Goal: Task Accomplishment & Management: Use online tool/utility

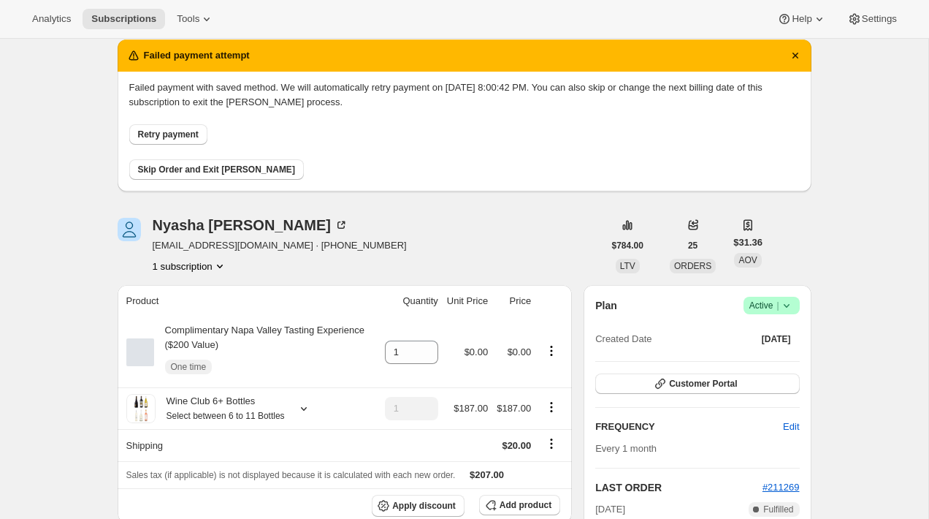
scroll to position [71, 0]
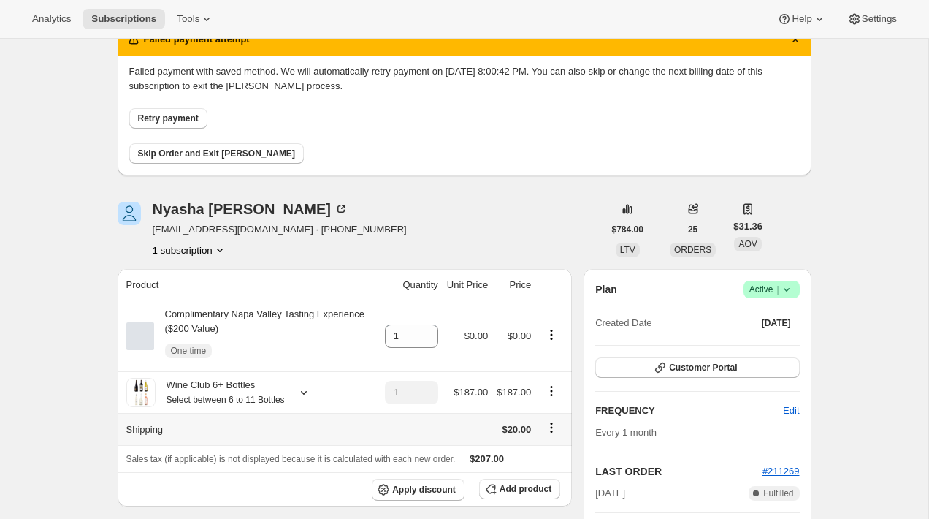
click at [551, 435] on icon "Shipping actions" at bounding box center [551, 427] width 15 height 15
click at [552, 464] on span "Edit shipping rate" at bounding box center [549, 471] width 73 height 15
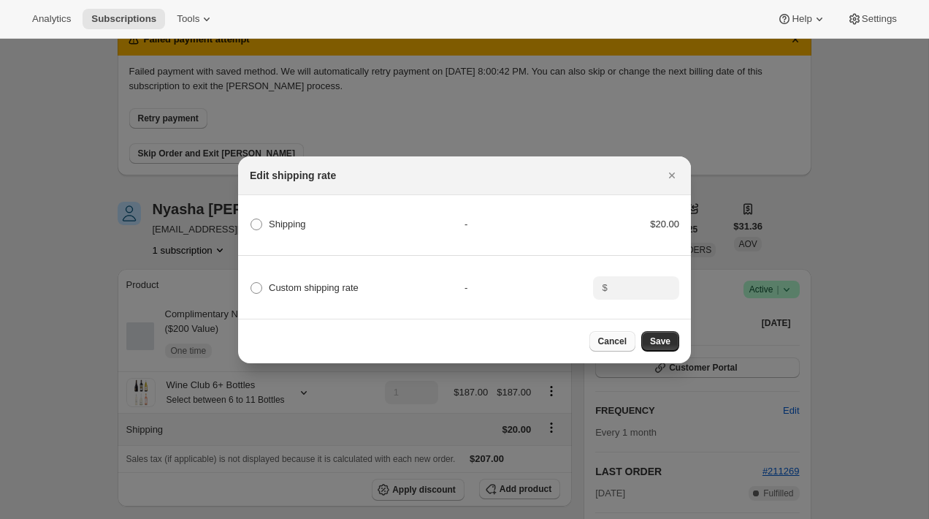
click at [615, 340] on span "Cancel" at bounding box center [612, 341] width 28 height 12
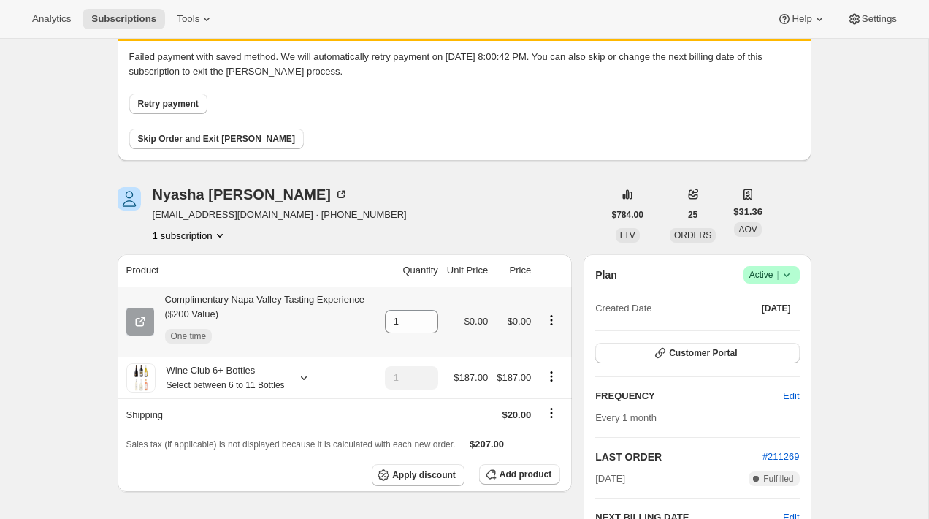
scroll to position [0, 0]
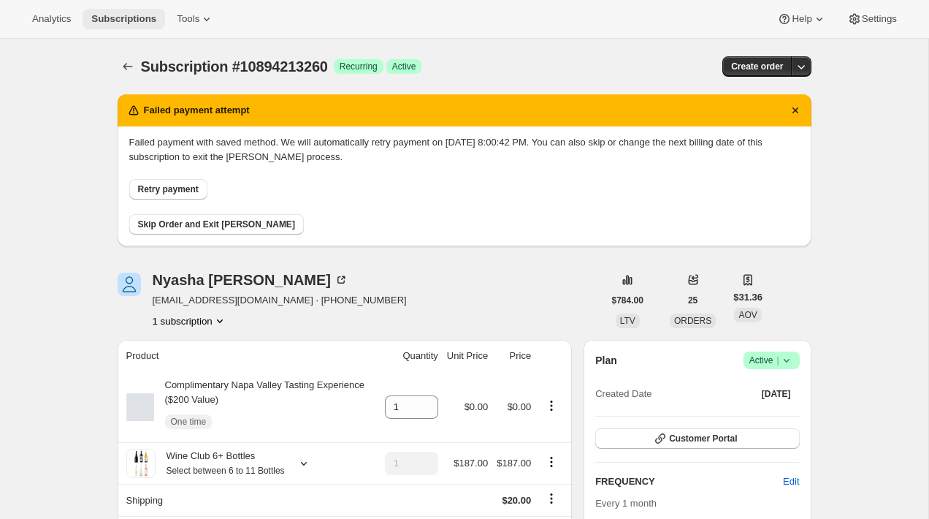
click at [119, 22] on span "Subscriptions" at bounding box center [123, 19] width 65 height 12
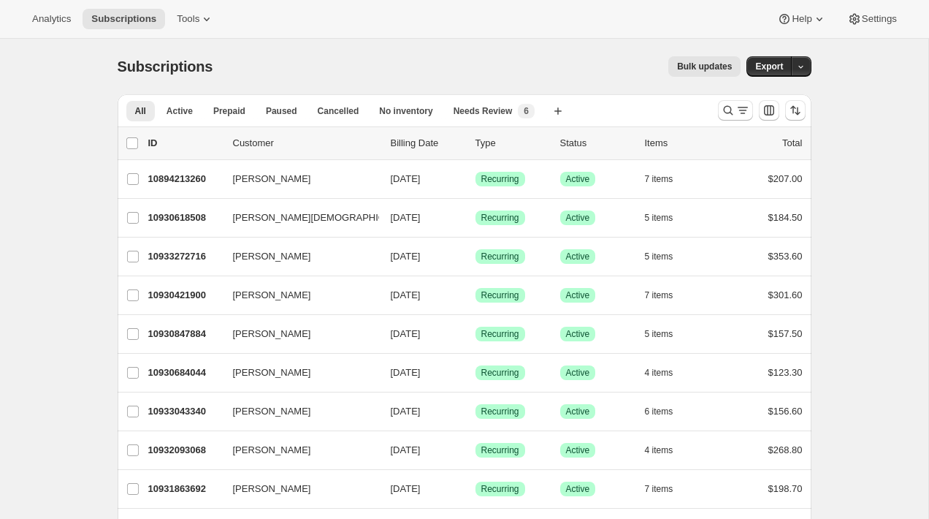
click at [288, 74] on div "Bulk updates" at bounding box center [485, 66] width 511 height 20
click at [761, 73] on button "Export" at bounding box center [769, 66] width 45 height 20
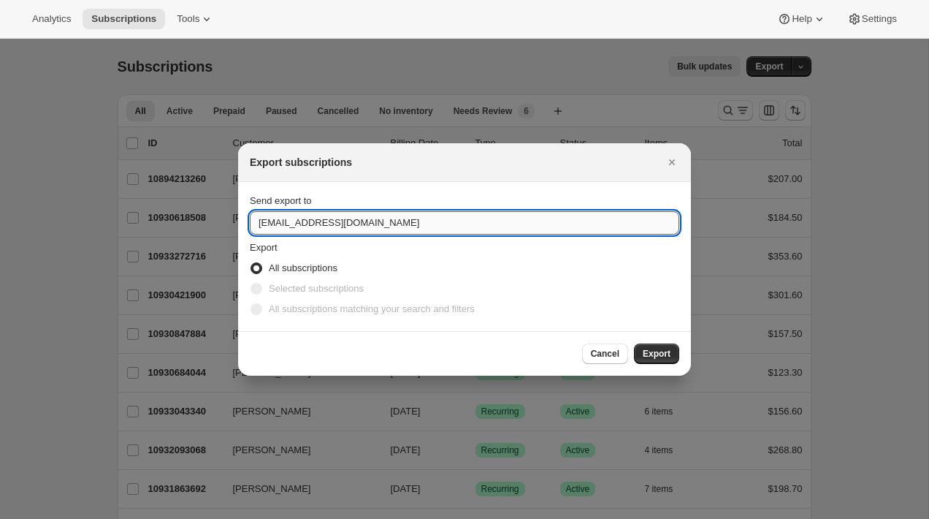
click at [428, 228] on input "customers@onehopewine.com" at bounding box center [465, 222] width 430 height 23
type input "brian@awtomic.com"
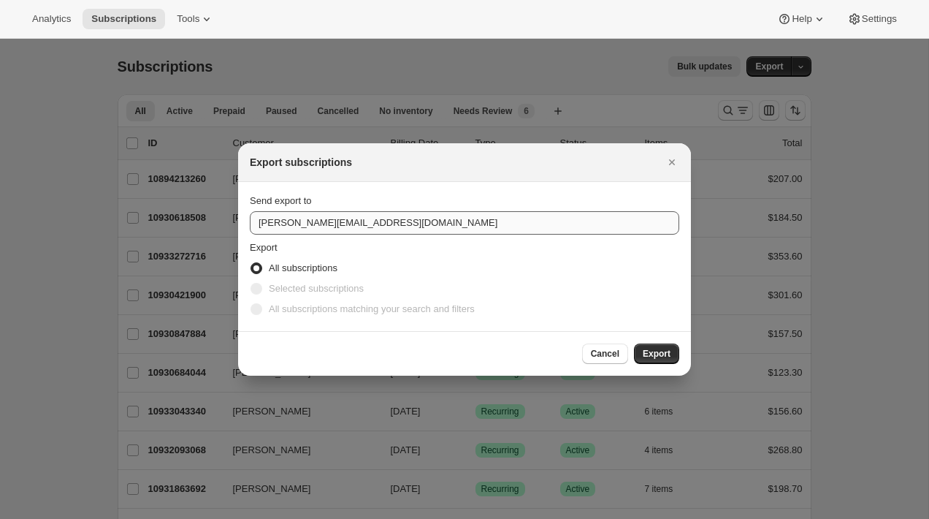
click at [634, 343] on button "Export" at bounding box center [656, 353] width 45 height 20
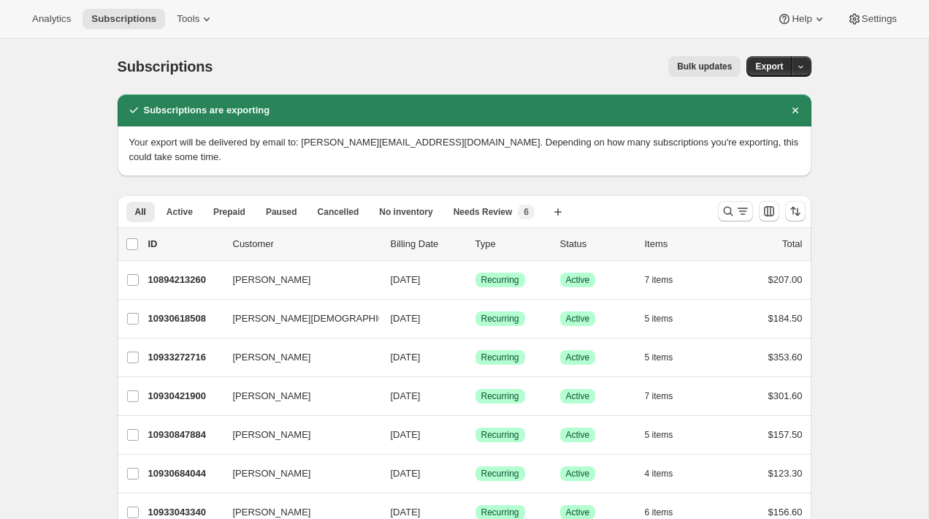
click at [339, 81] on div "Subscriptions. This page is ready Subscriptions Bulk updates More actions Bulk …" at bounding box center [465, 67] width 694 height 56
click at [724, 206] on icon "Search and filter results" at bounding box center [727, 210] width 9 height 9
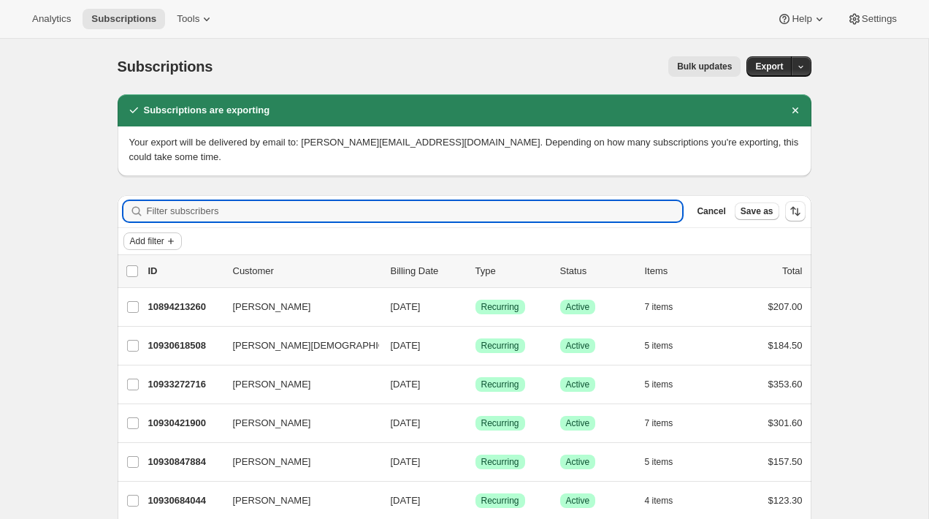
click at [148, 234] on button "Add filter" at bounding box center [152, 241] width 58 height 18
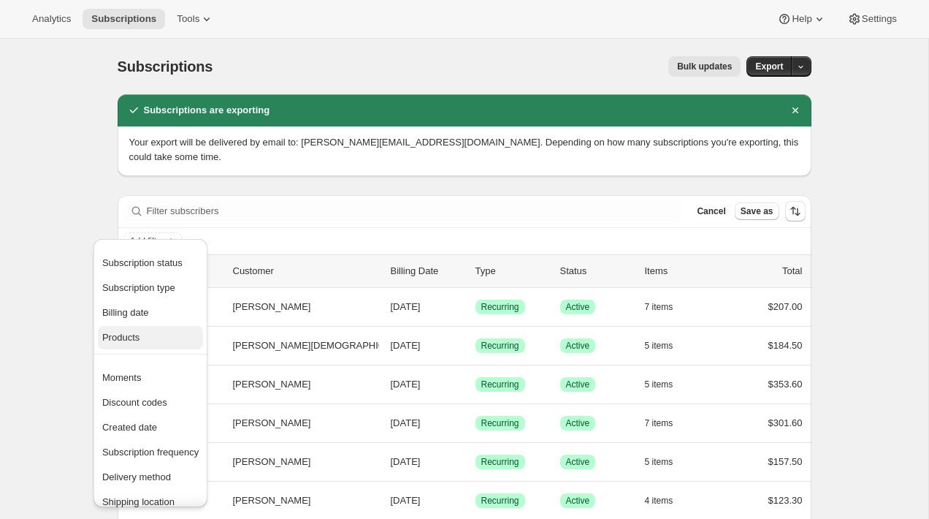
click at [161, 335] on span "Products" at bounding box center [150, 337] width 96 height 15
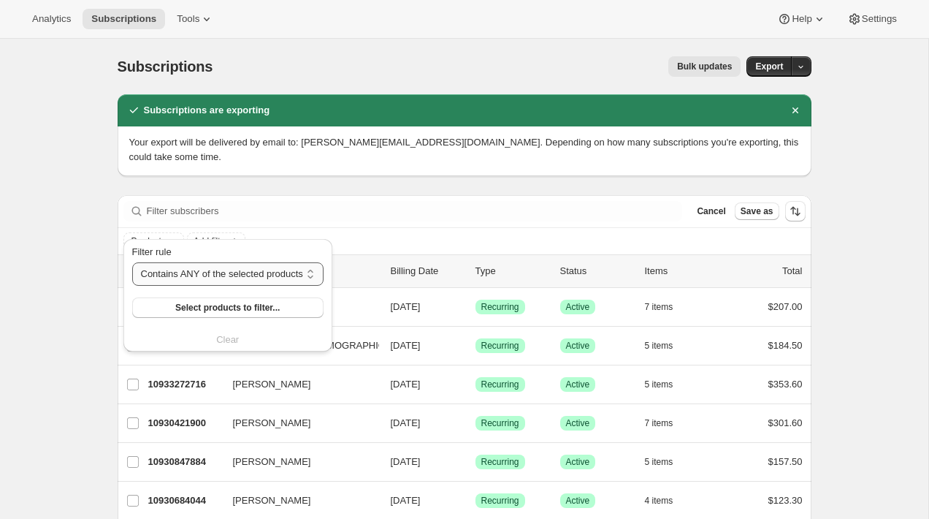
click at [197, 278] on select "Contains ANY of the selected products Contains ALL of the selected products Con…" at bounding box center [227, 273] width 191 height 23
select select "not"
click at [132, 262] on select "Contains ANY of the selected products Contains ALL of the selected products Con…" at bounding box center [227, 273] width 191 height 23
click at [208, 308] on span "Select products to filter..." at bounding box center [232, 308] width 104 height 12
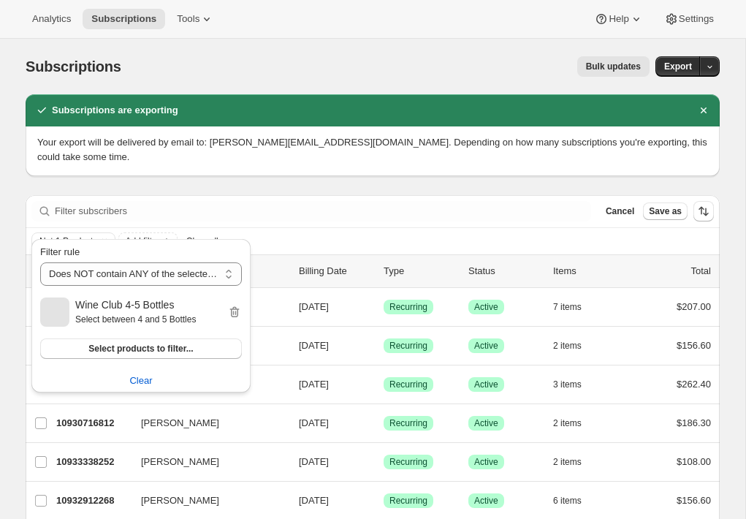
click at [484, 64] on div "Bulk updates" at bounding box center [394, 66] width 511 height 20
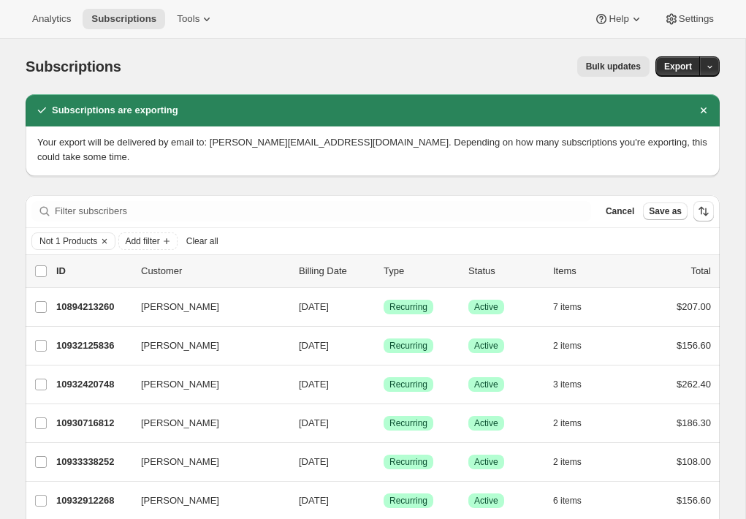
click at [595, 64] on span "Bulk updates" at bounding box center [613, 67] width 55 height 12
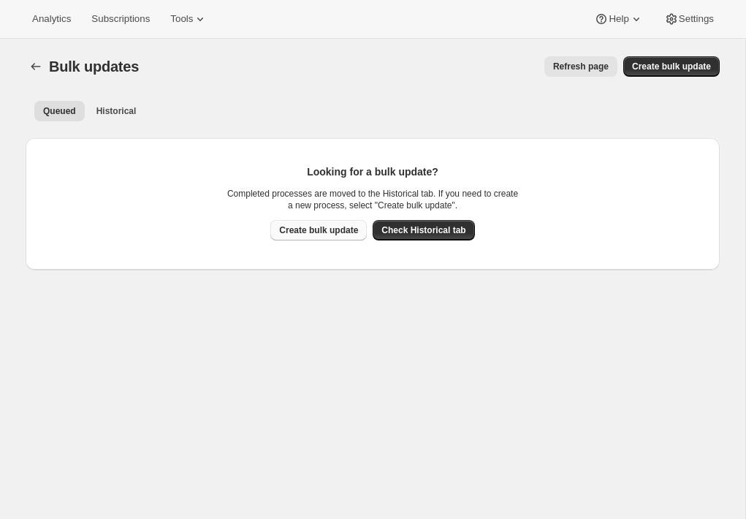
click at [339, 234] on span "Create bulk update" at bounding box center [318, 230] width 79 height 12
select select "02"
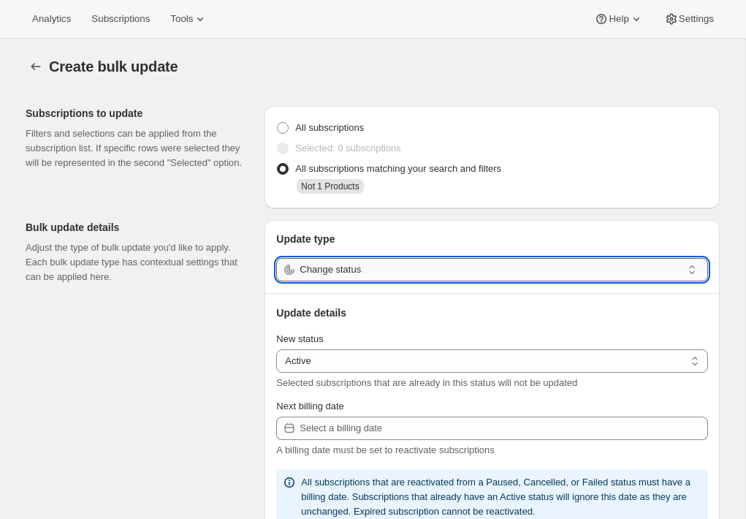
click at [438, 267] on input "Change status" at bounding box center [490, 269] width 382 height 23
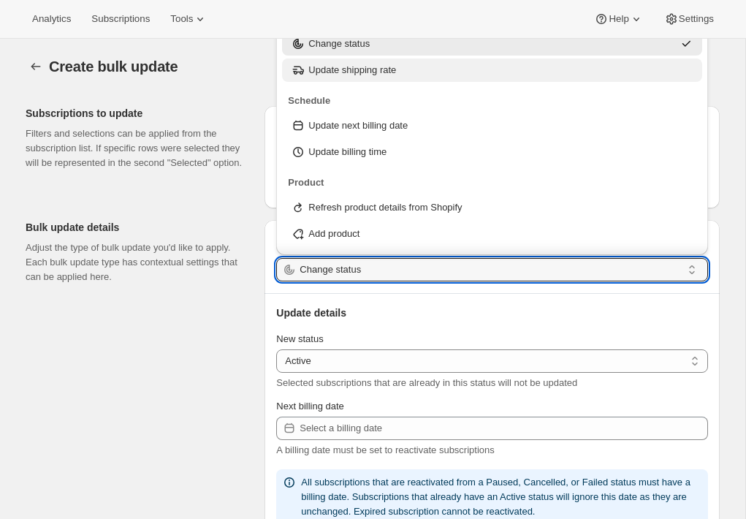
click at [374, 80] on div "Update shipping rate" at bounding box center [492, 69] width 420 height 23
type input "Update shipping rate"
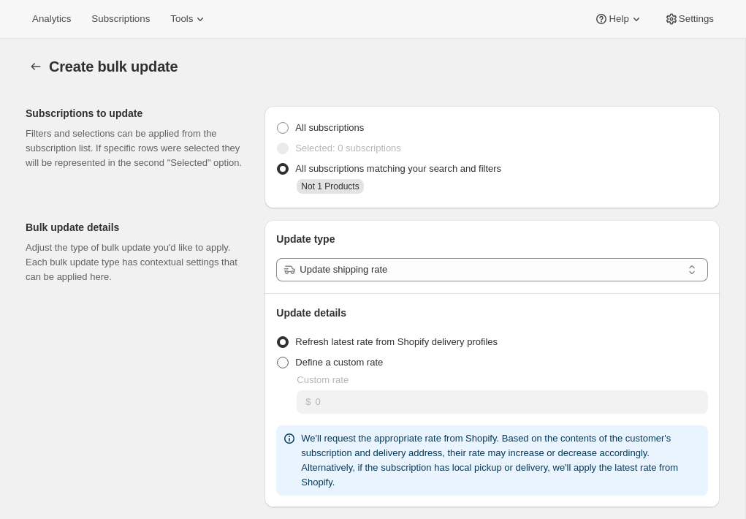
click at [373, 359] on span "Define a custom rate" at bounding box center [339, 361] width 88 height 11
click at [278, 357] on input "Define a custom rate" at bounding box center [277, 356] width 1 height 1
radio input "true"
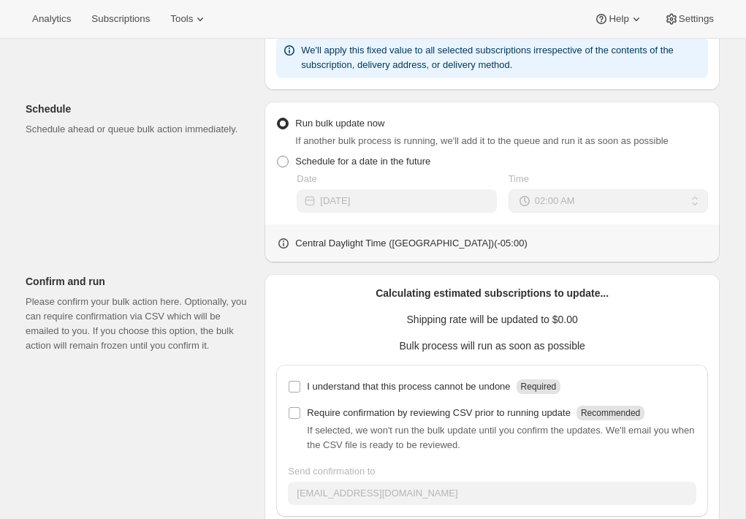
scroll to position [391, 0]
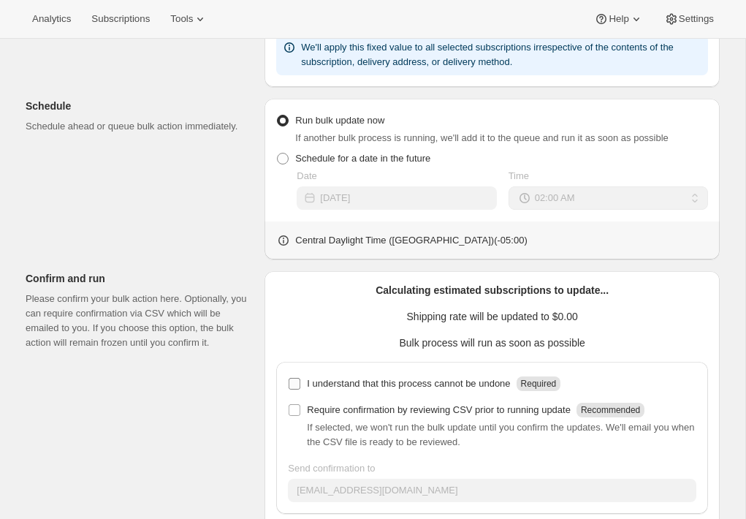
click at [419, 386] on p "I understand that this process cannot be undone" at bounding box center [408, 383] width 203 height 15
click at [300, 386] on input "I understand that this process cannot be undone Required" at bounding box center [295, 384] width 12 height 12
checkbox input "true"
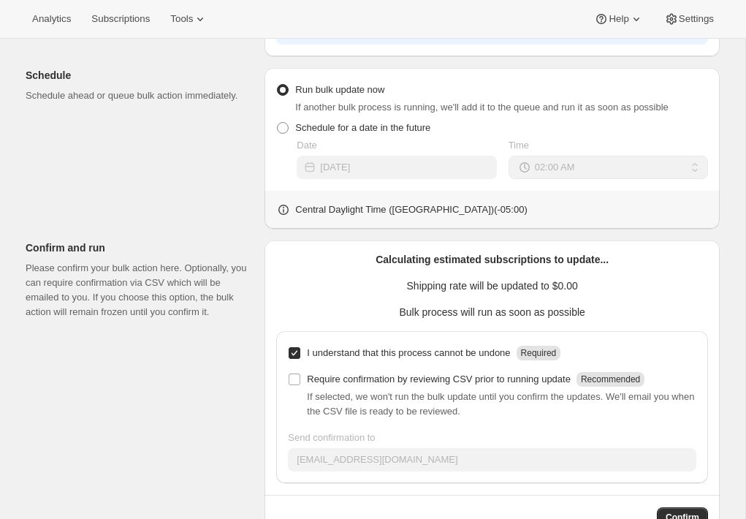
scroll to position [465, 0]
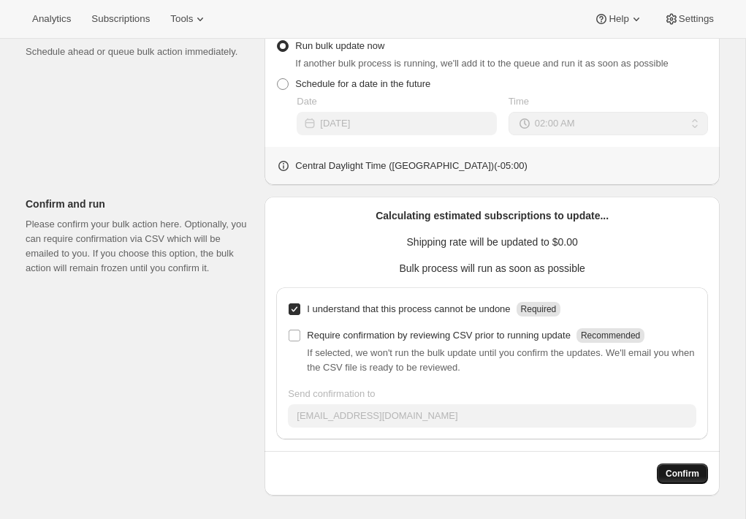
click at [667, 475] on span "Confirm" at bounding box center [682, 474] width 34 height 12
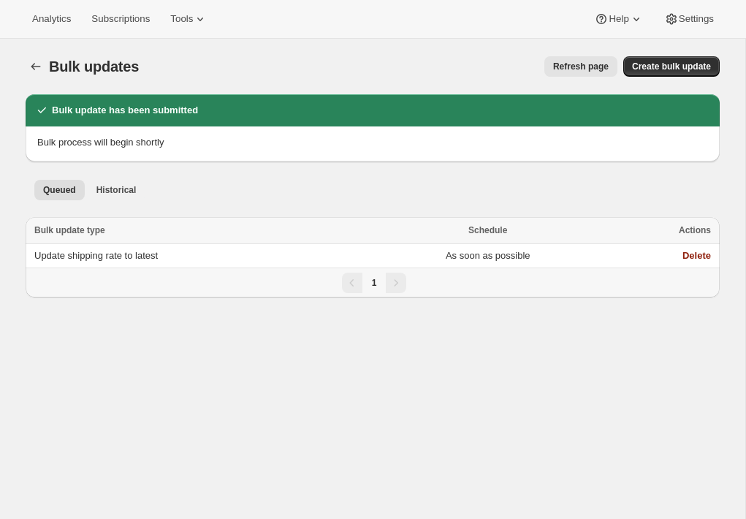
click at [184, 470] on div "Bulk updates. This page is ready Bulk updates Refresh page More actions Refresh…" at bounding box center [372, 298] width 745 height 519
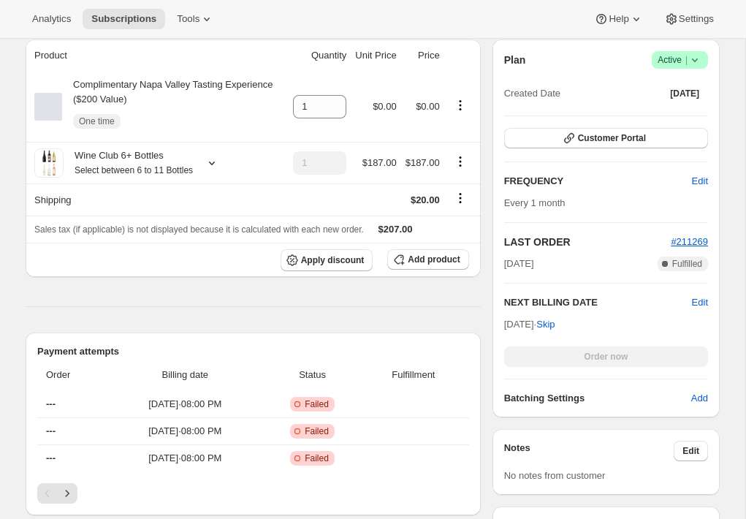
scroll to position [603, 0]
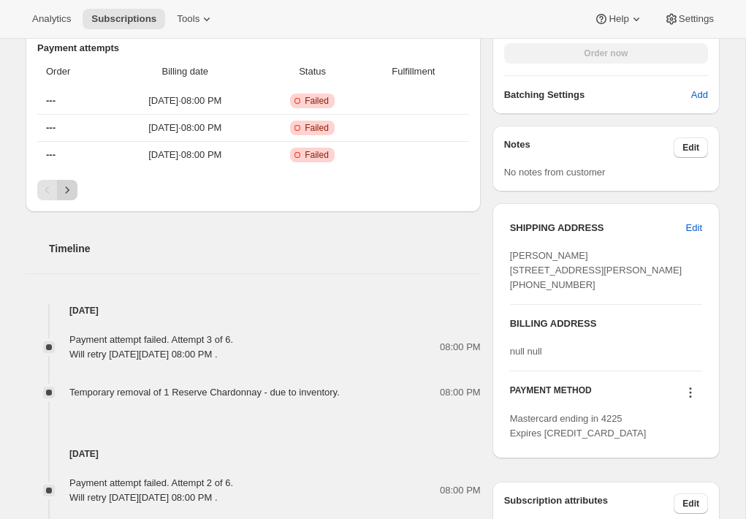
click at [73, 197] on icon "Next" at bounding box center [67, 190] width 15 height 15
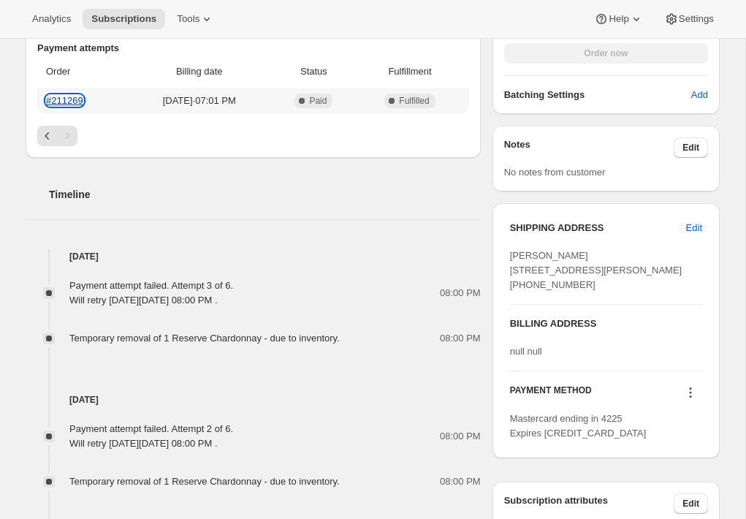
click at [61, 106] on link "#211269" at bounding box center [64, 100] width 37 height 11
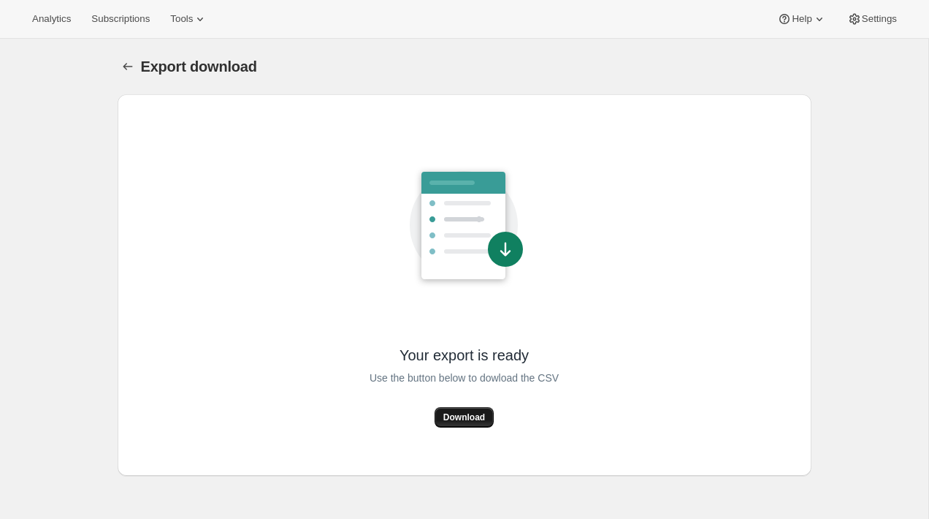
click at [464, 410] on button "Download" at bounding box center [464, 417] width 59 height 20
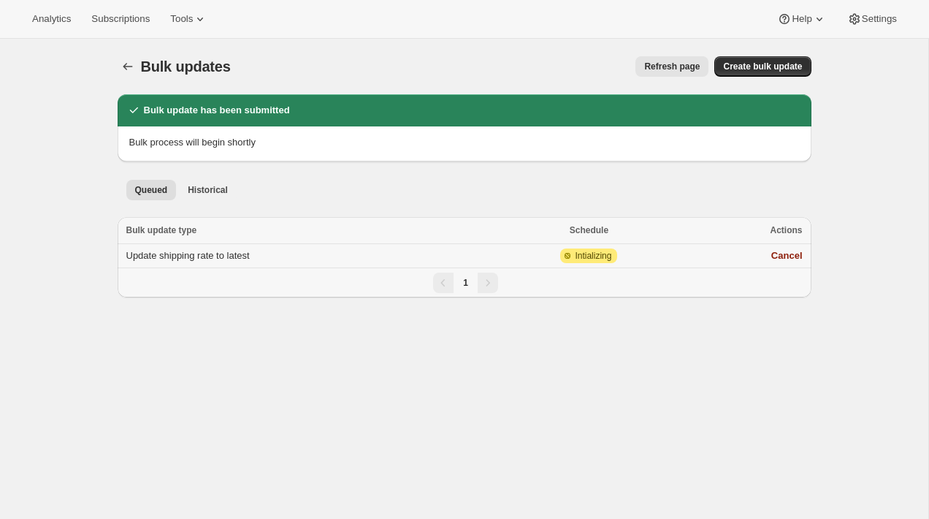
click at [286, 260] on td "Update shipping rate to latest" at bounding box center [308, 256] width 381 height 24
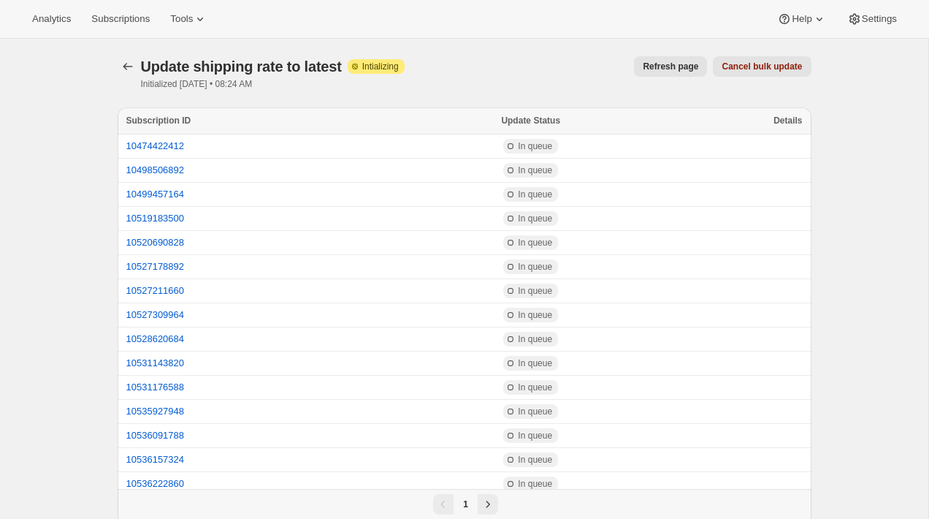
click at [680, 69] on span "Refresh page" at bounding box center [671, 67] width 56 height 12
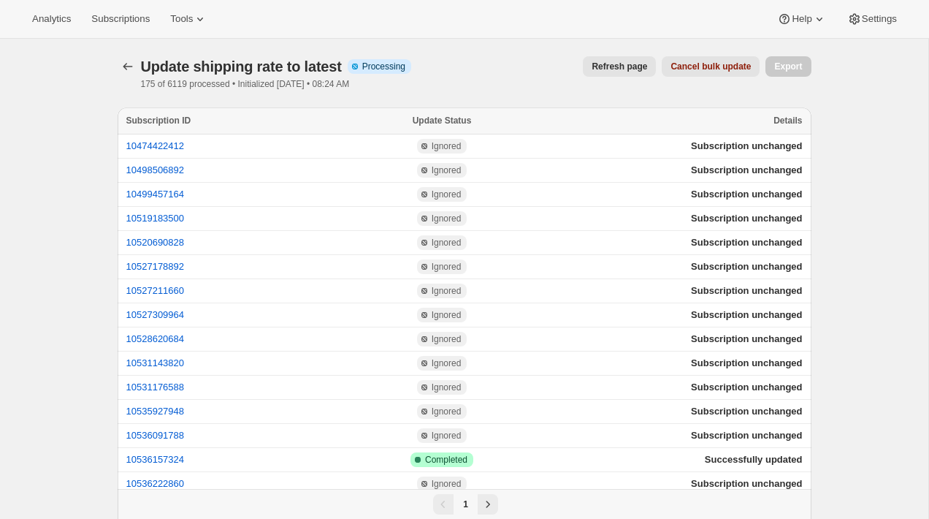
click at [566, 72] on div "Refresh page Cancel bulk update" at bounding box center [591, 66] width 337 height 20
